Goal: Task Accomplishment & Management: Manage account settings

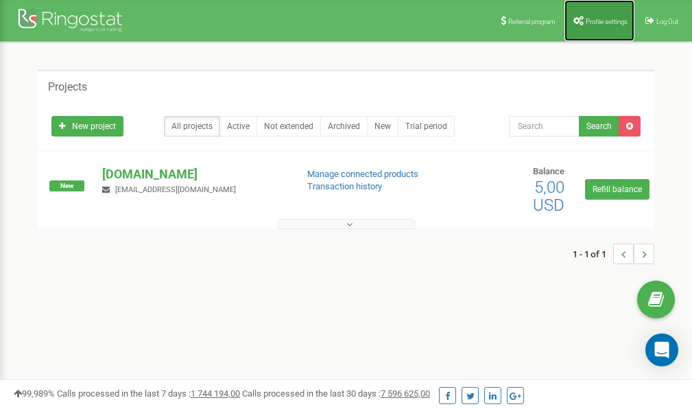
click at [603, 14] on link "Profile settings" at bounding box center [600, 20] width 70 height 41
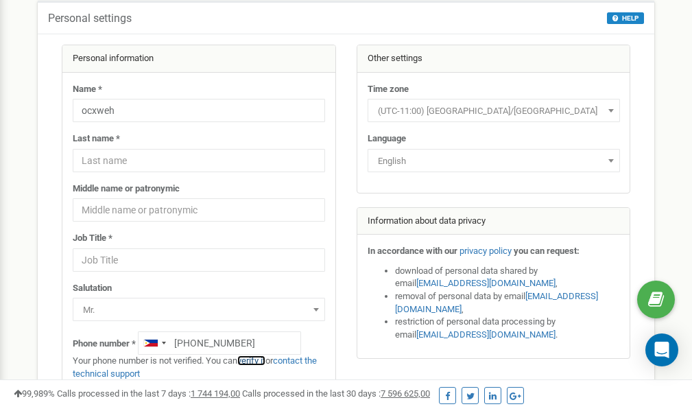
click at [261, 360] on link "verify it" at bounding box center [251, 360] width 28 height 10
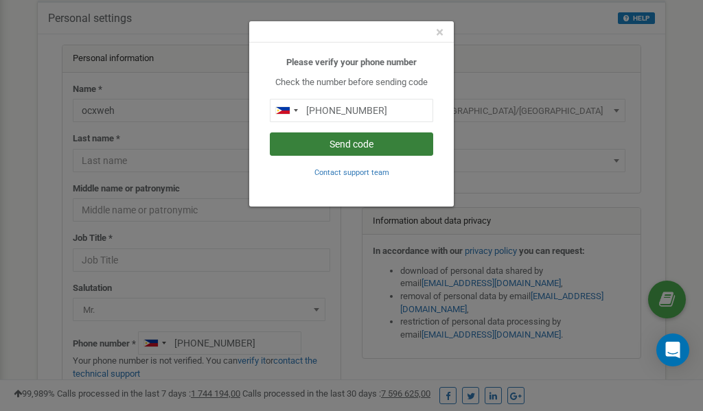
click at [365, 143] on button "Send code" at bounding box center [351, 143] width 163 height 23
